Goal: Information Seeking & Learning: Learn about a topic

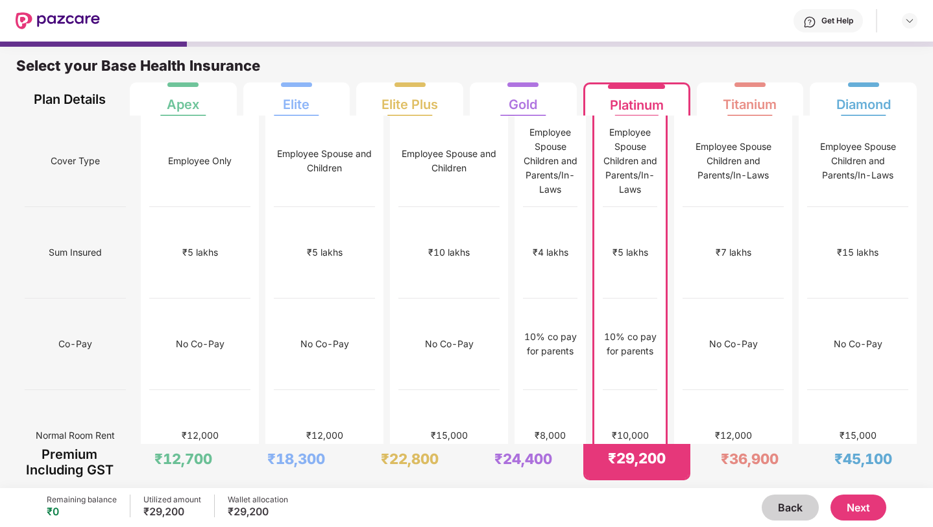
scroll to position [674, 0]
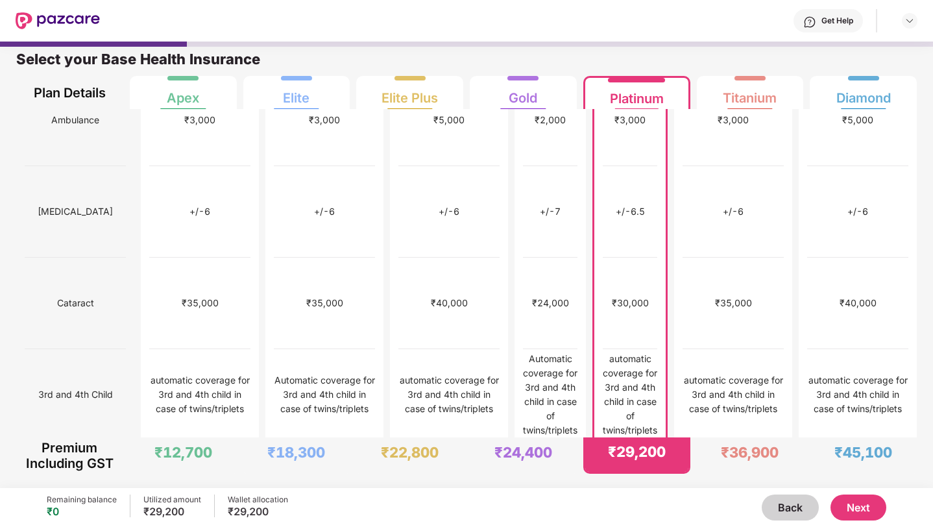
click at [425, 4] on div "Get Help" at bounding box center [508, 21] width 817 height 42
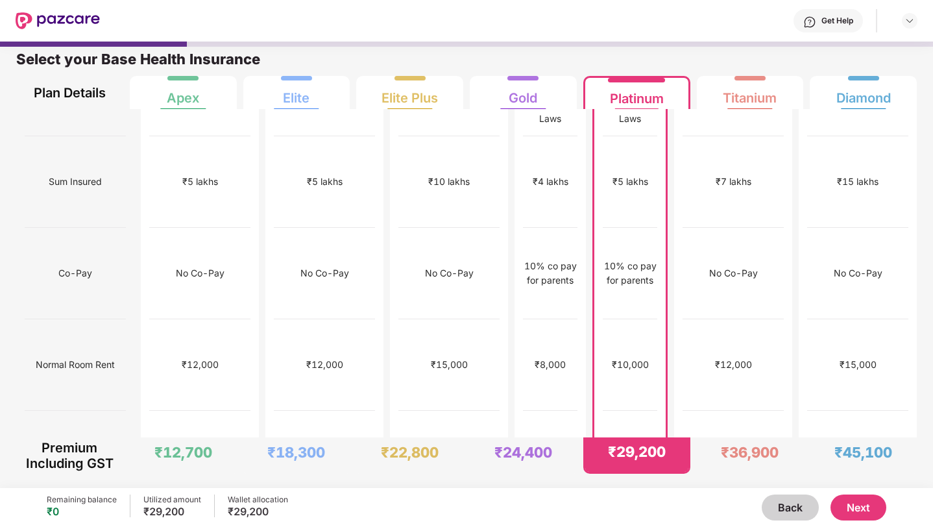
scroll to position [0, 0]
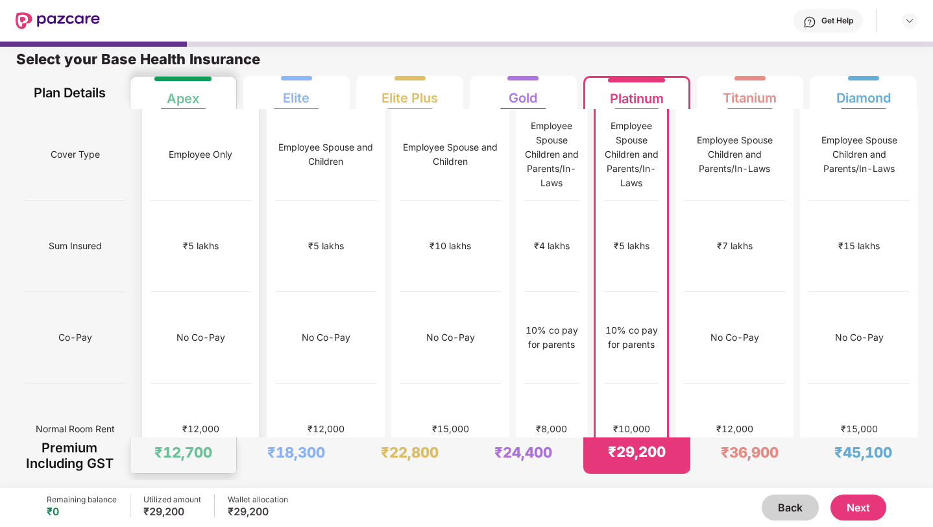
click at [150, 231] on div "₹5 lakhs" at bounding box center [200, 245] width 101 height 91
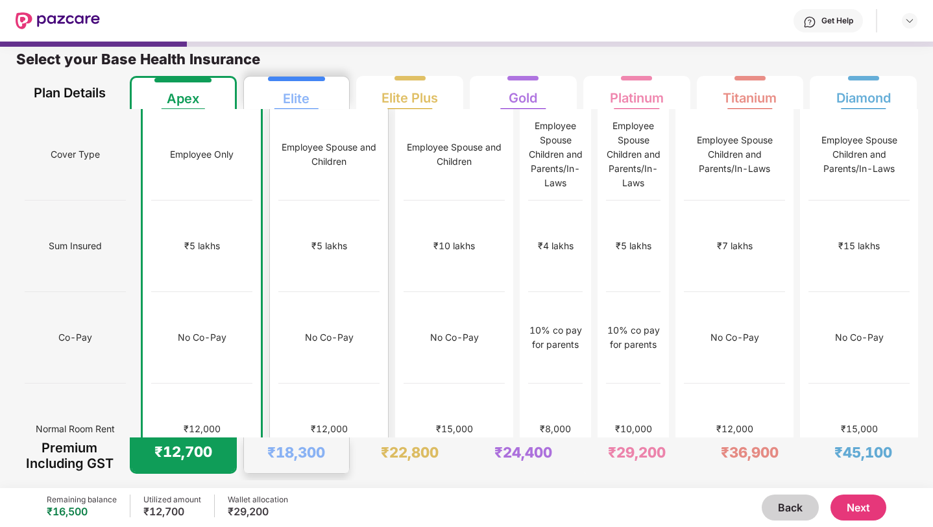
click at [278, 383] on div "₹12,000" at bounding box center [328, 428] width 101 height 91
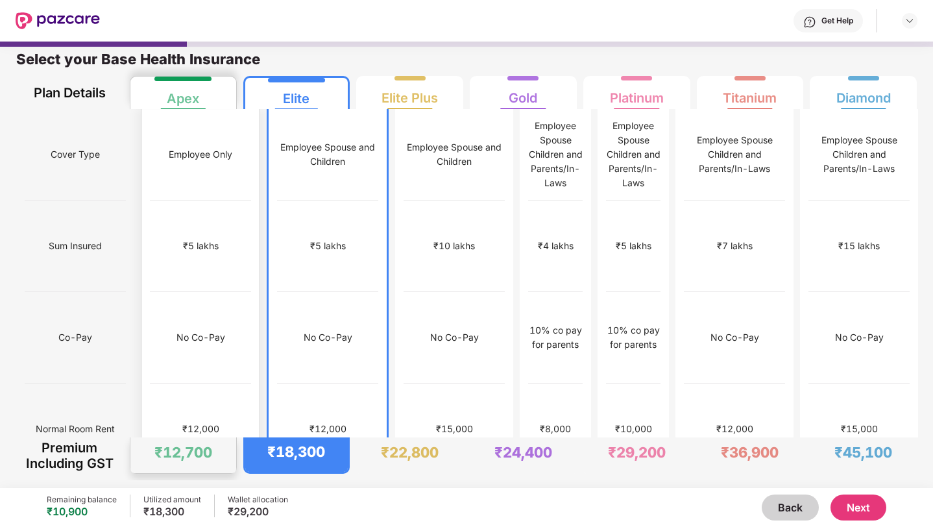
click at [211, 383] on div "₹12,000" at bounding box center [200, 428] width 101 height 91
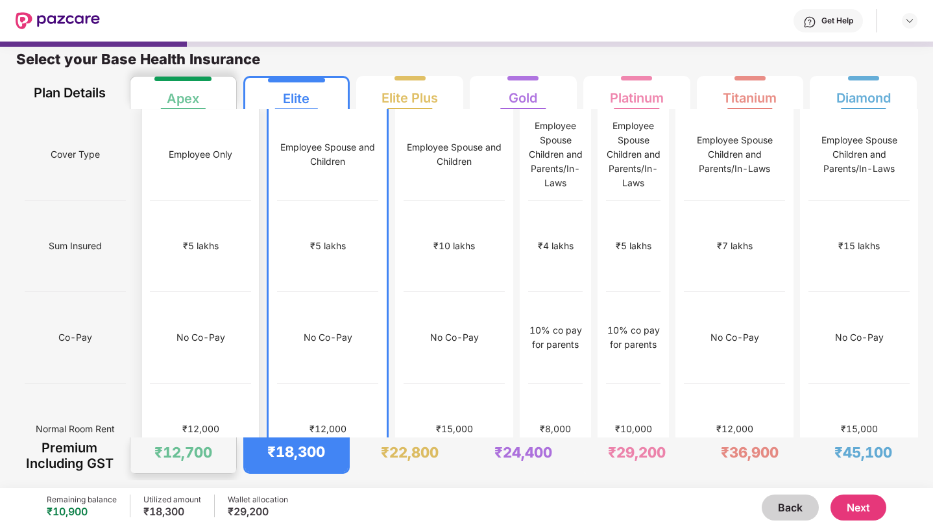
click at [209, 383] on div "₹12,000" at bounding box center [200, 428] width 101 height 91
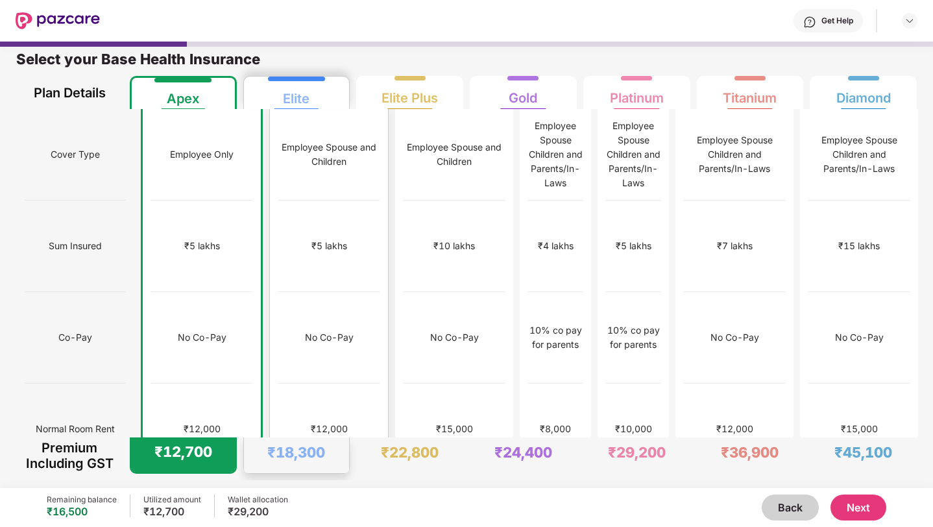
click at [278, 475] on div "No limit" at bounding box center [328, 520] width 101 height 91
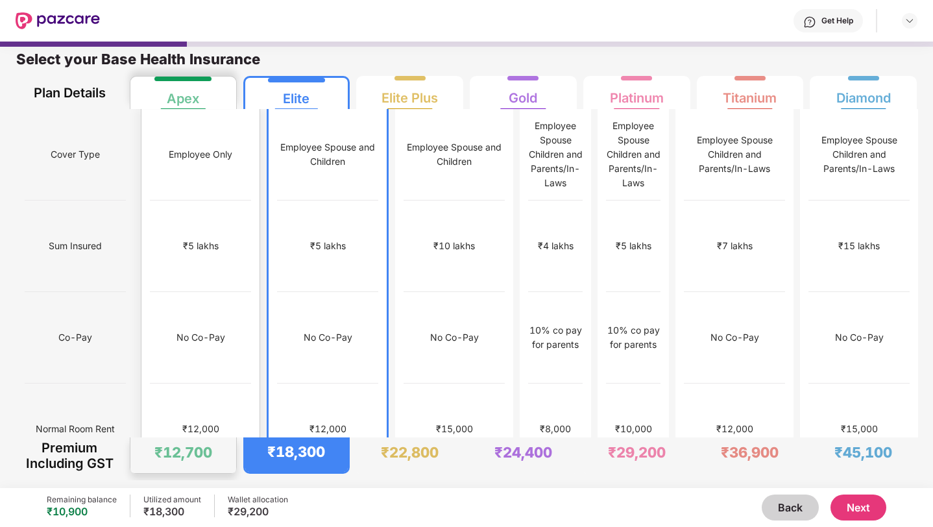
click at [206, 414] on div "₹12,000" at bounding box center [200, 428] width 101 height 91
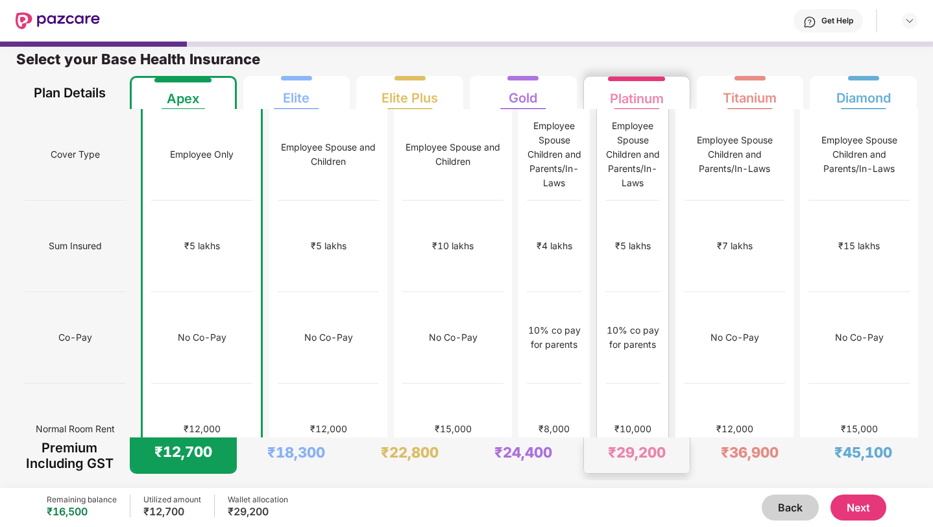
click at [605, 475] on div "No limit" at bounding box center [632, 520] width 54 height 91
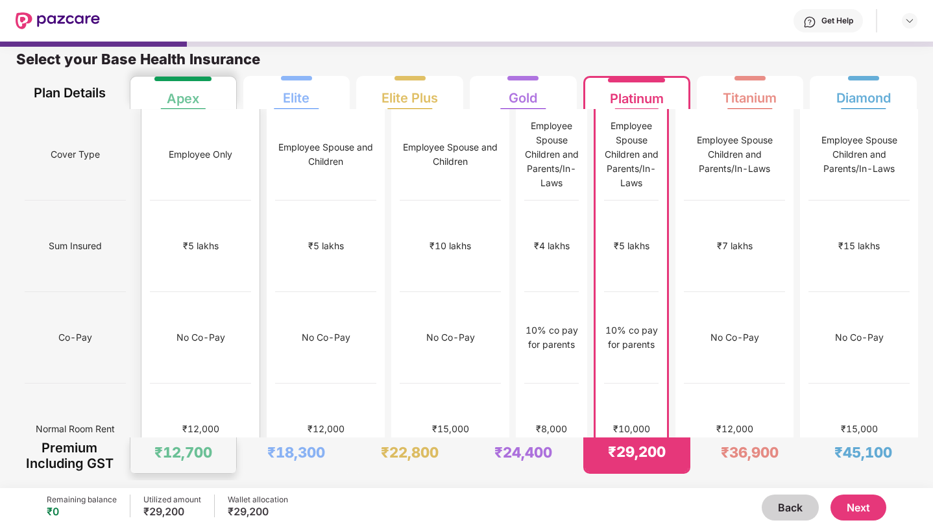
click at [208, 383] on div "₹12,000" at bounding box center [200, 428] width 101 height 91
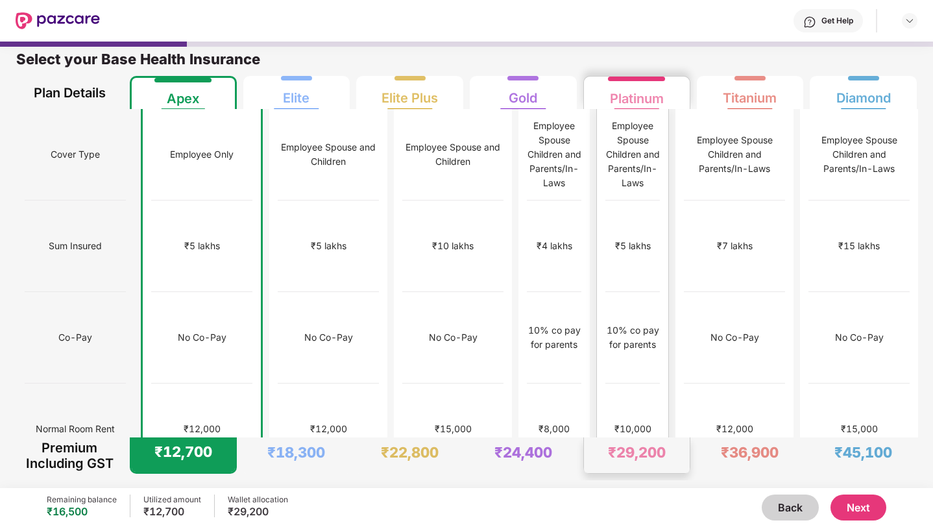
click at [620, 323] on div "10% co pay for parents" at bounding box center [632, 337] width 54 height 29
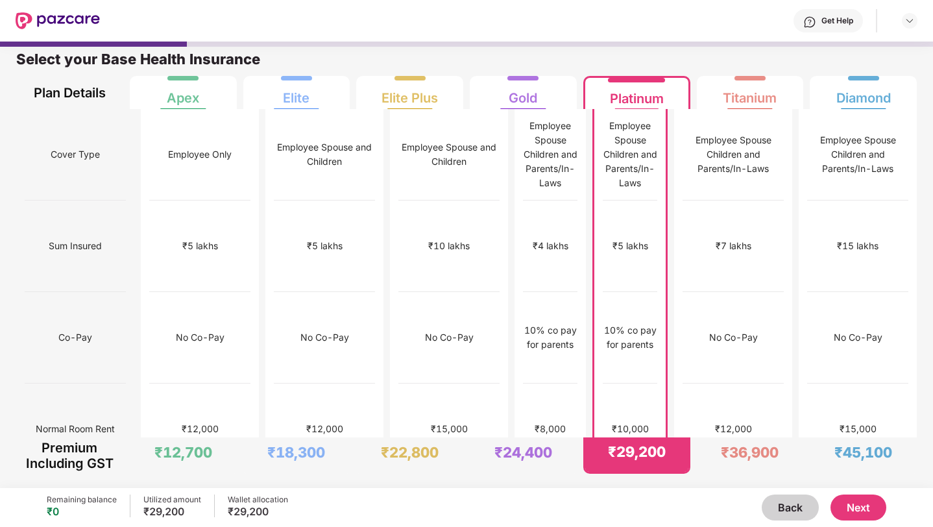
click at [614, 204] on div "₹5 lakhs" at bounding box center [630, 245] width 54 height 91
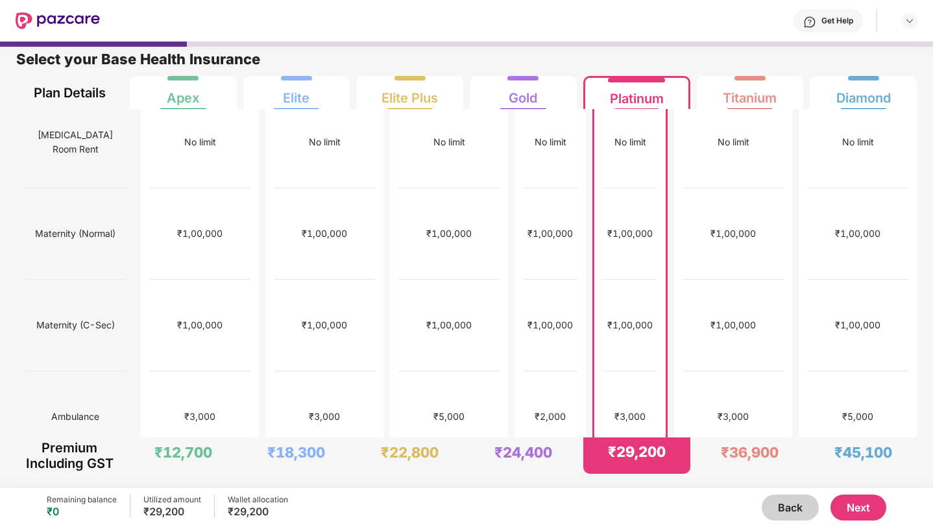
scroll to position [377, 0]
